Goal: Information Seeking & Learning: Learn about a topic

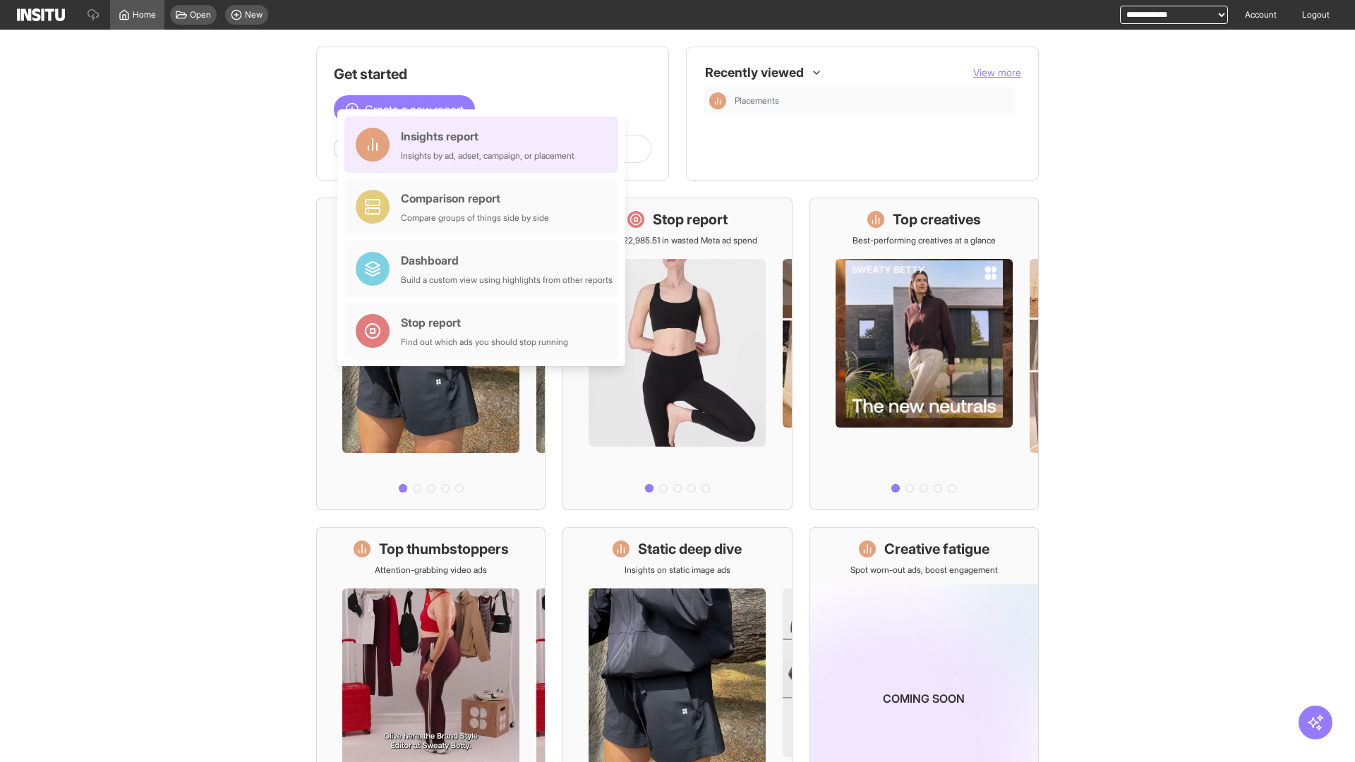
click at [485, 145] on div "Insights report Insights by ad, adset, campaign, or placement" at bounding box center [488, 145] width 174 height 34
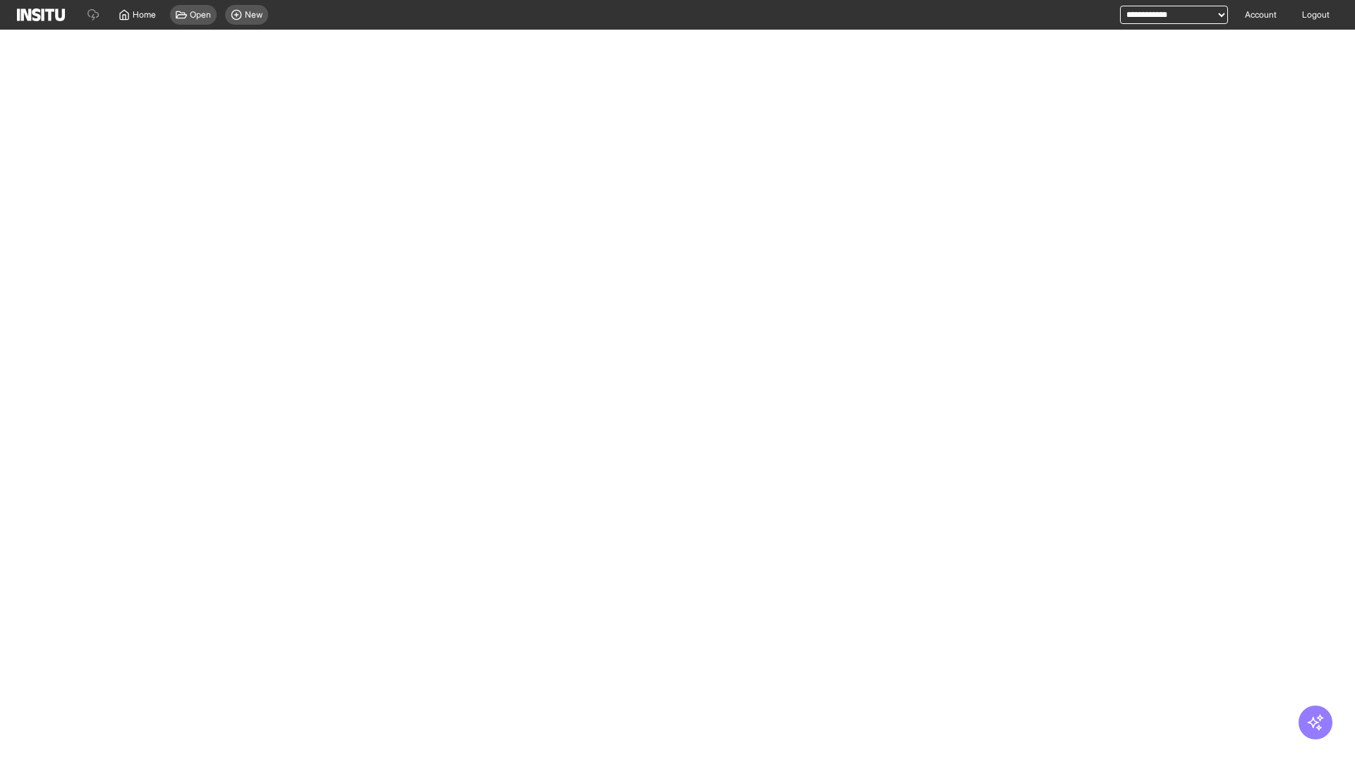
select select "**"
